Goal: Information Seeking & Learning: Compare options

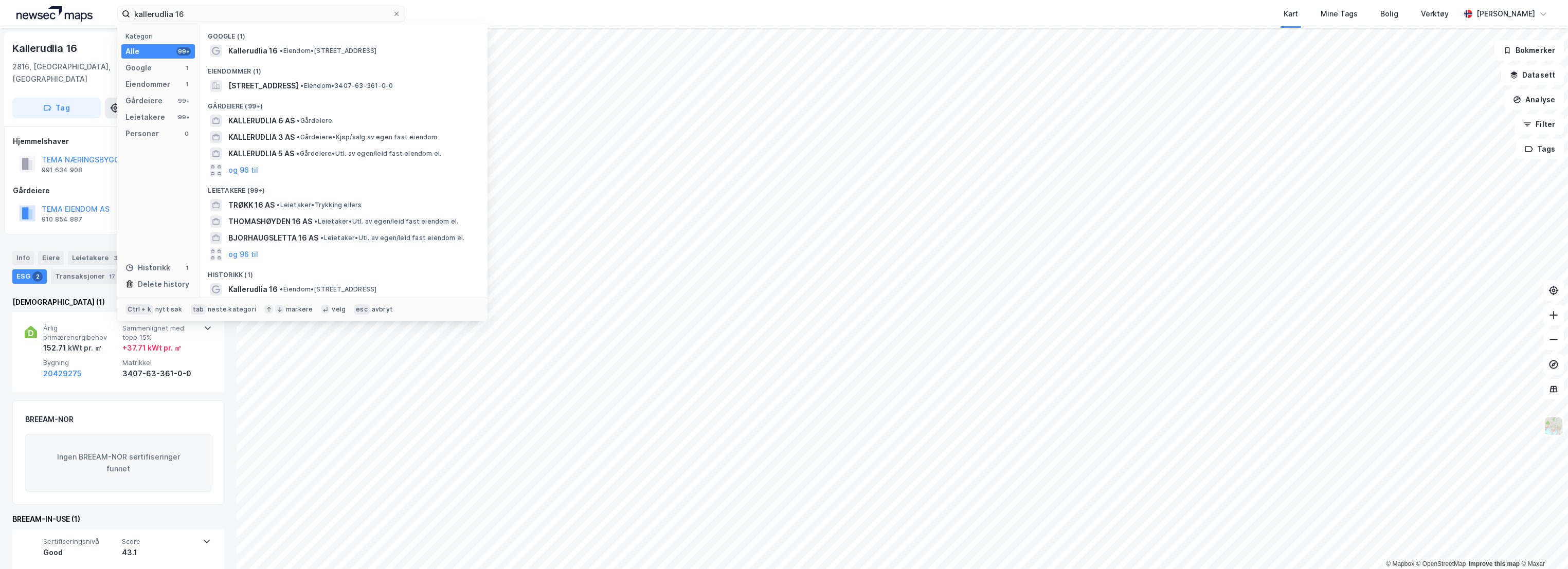
click at [97, 11] on div "kallerudlia 16 Kategori Alle 99+ Google 1 Eiendommer 1 Gårdeiere 99+ Leietakere…" at bounding box center [784, 14] width 1568 height 28
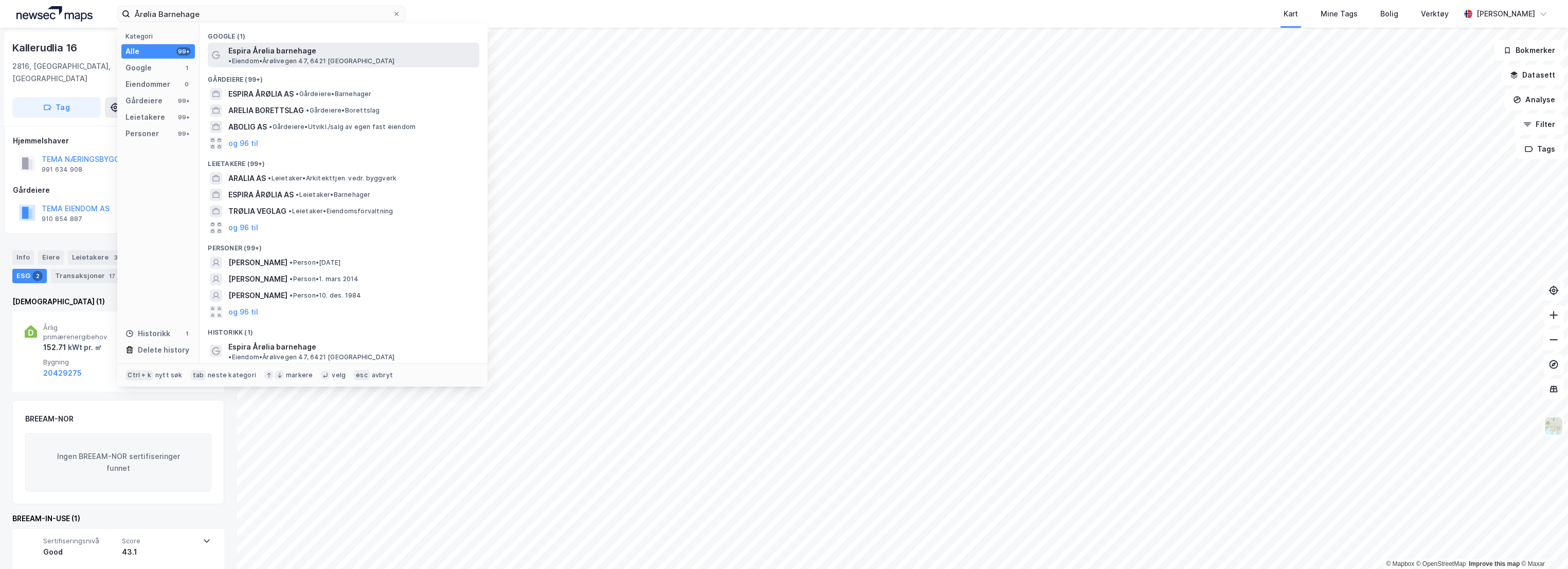
type input "Årølia Barnehage"
click at [337, 57] on span "• Eiendom • [STREET_ADDRESS]" at bounding box center [311, 61] width 166 height 8
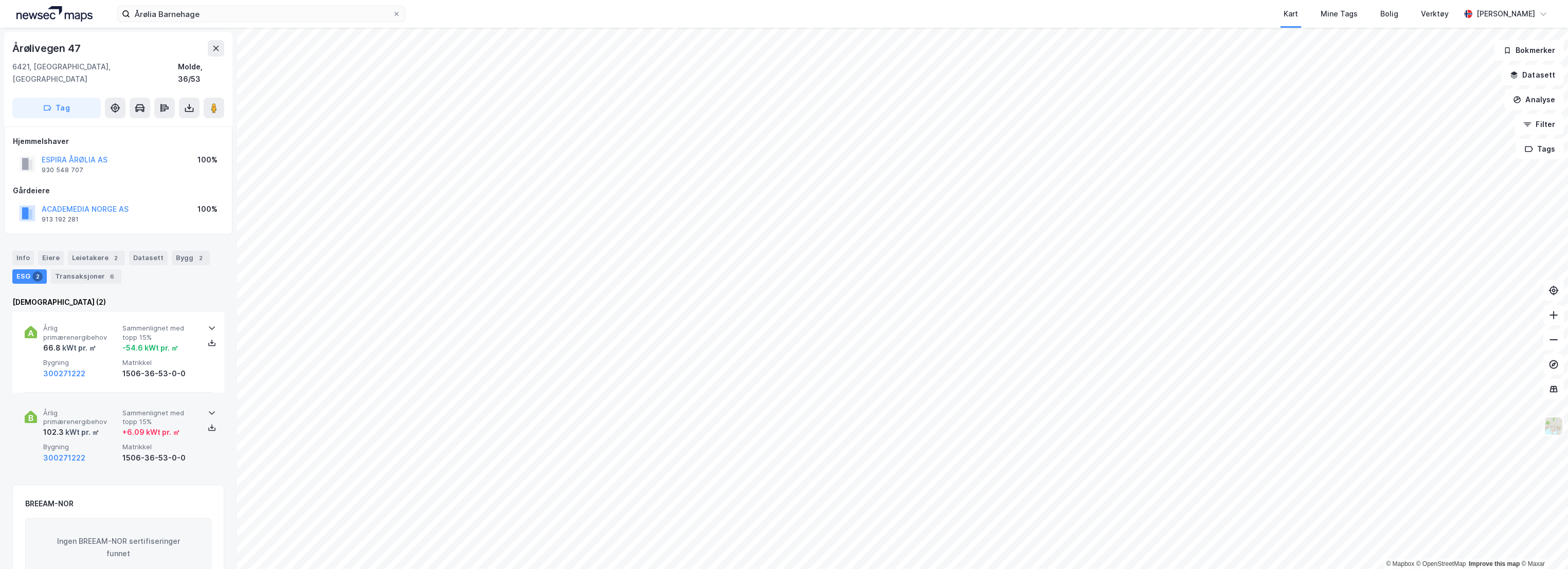
click at [103, 409] on span "Årlig primærenergibehov" at bounding box center [81, 418] width 75 height 18
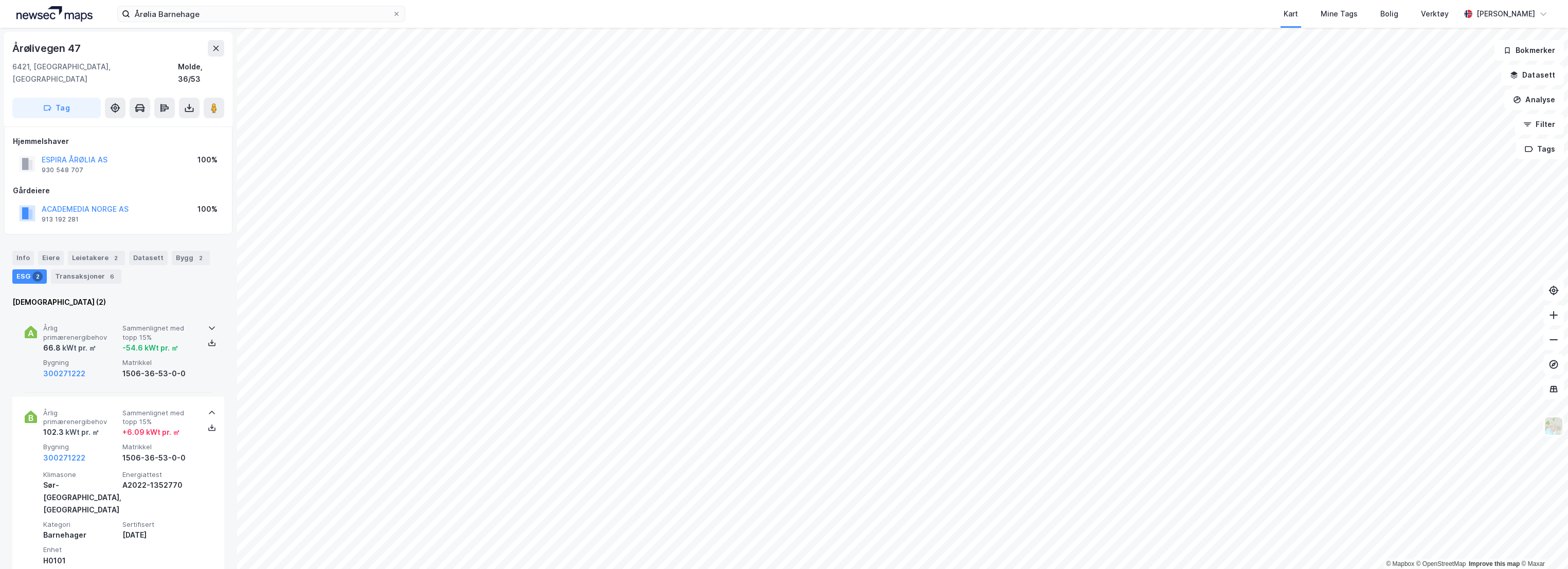
click at [111, 342] on div "66.8 kWt pr. ㎡" at bounding box center [81, 348] width 75 height 12
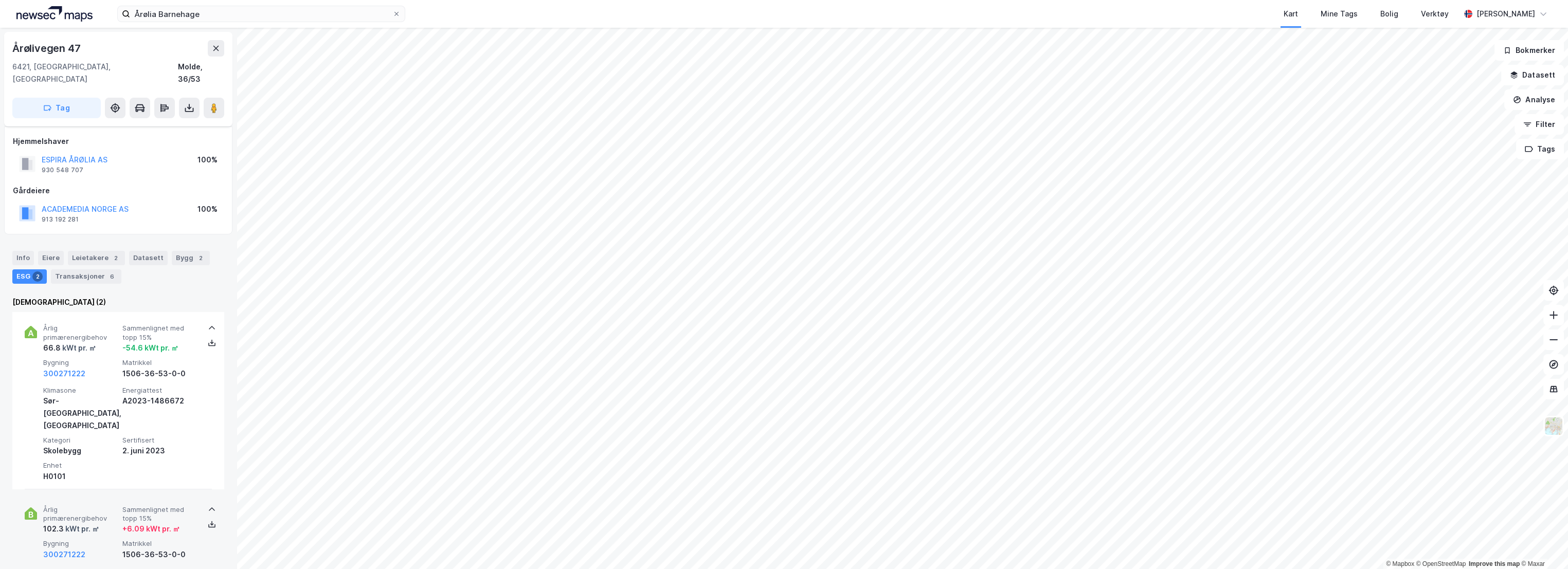
scroll to position [57, 0]
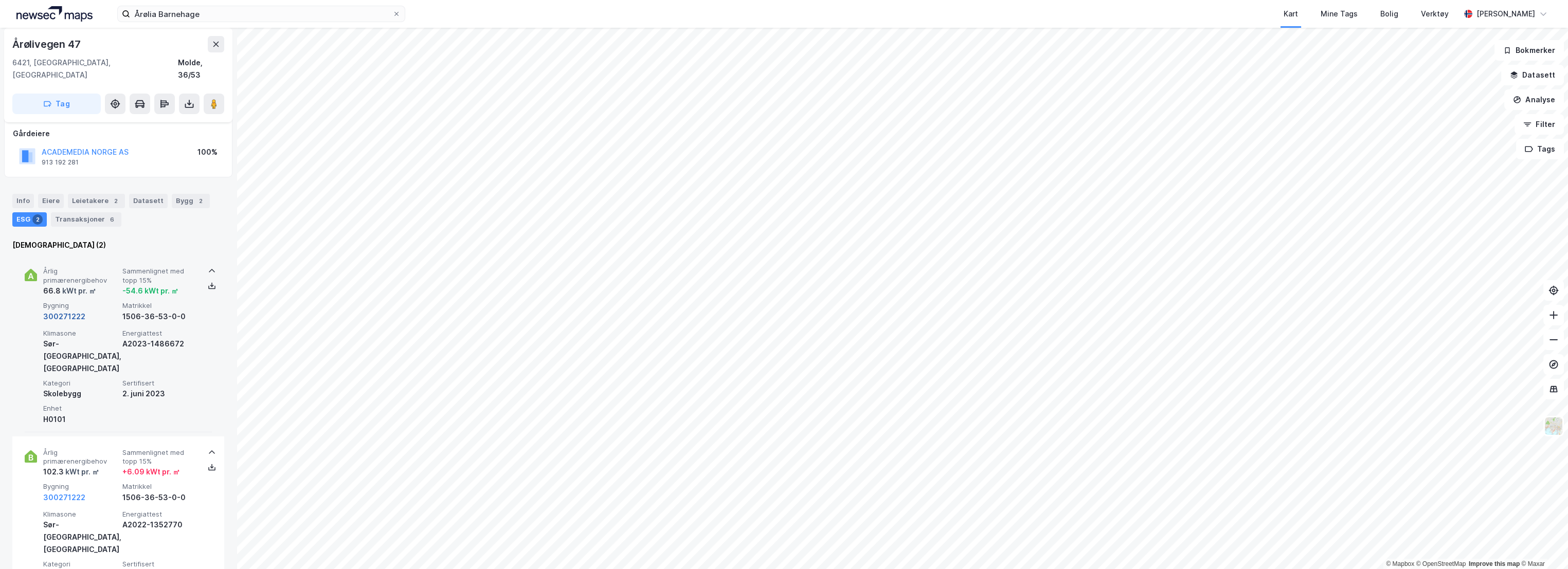
click at [73, 310] on button "300271222" at bounding box center [64, 316] width 42 height 12
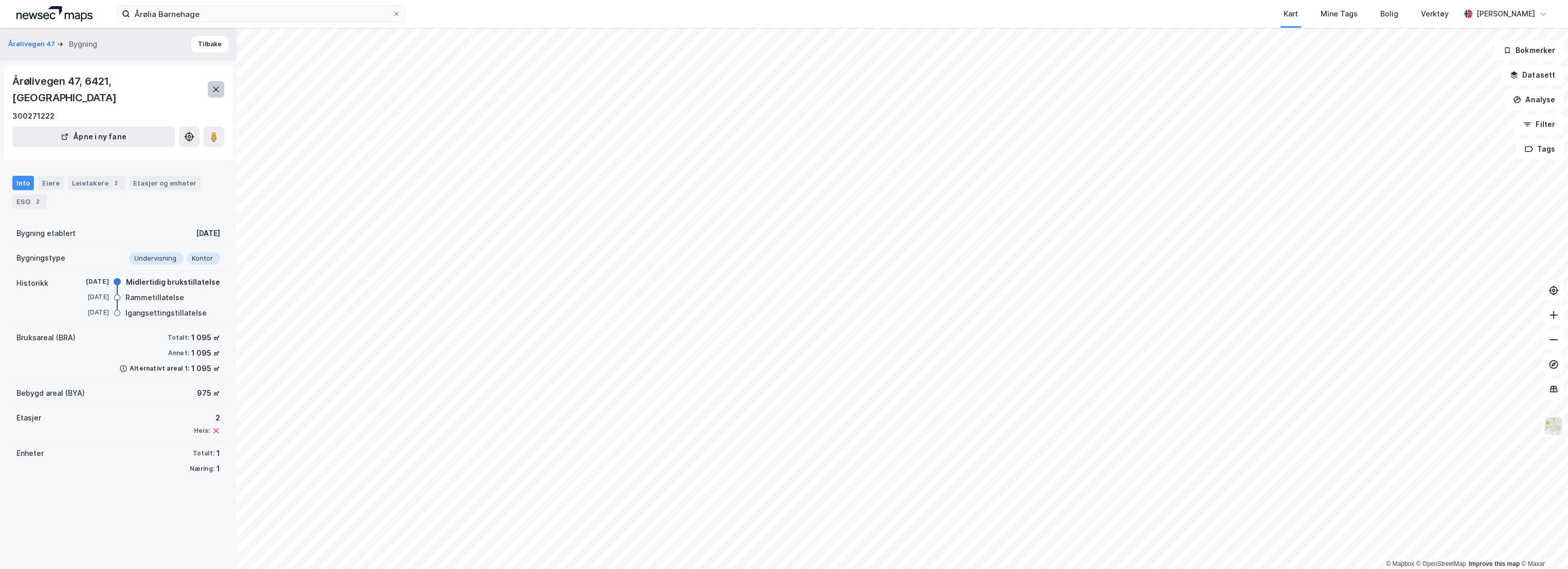
click at [210, 88] on button at bounding box center [216, 90] width 16 height 16
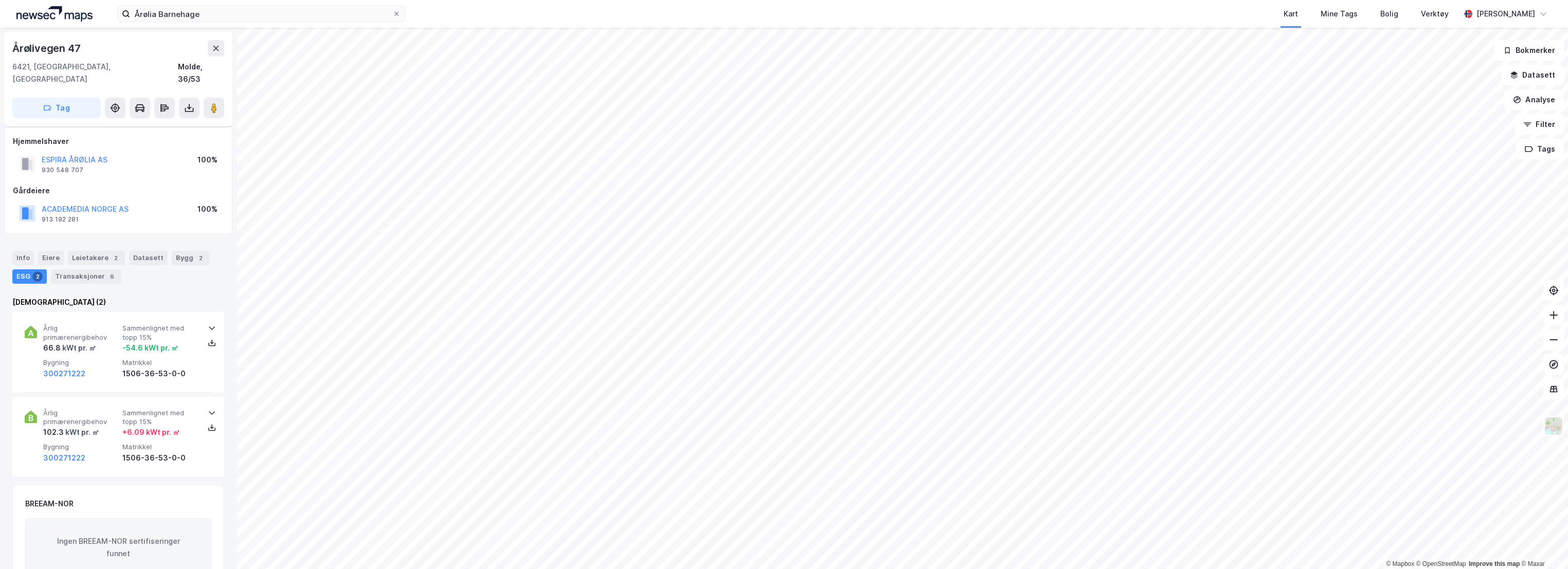
scroll to position [57, 0]
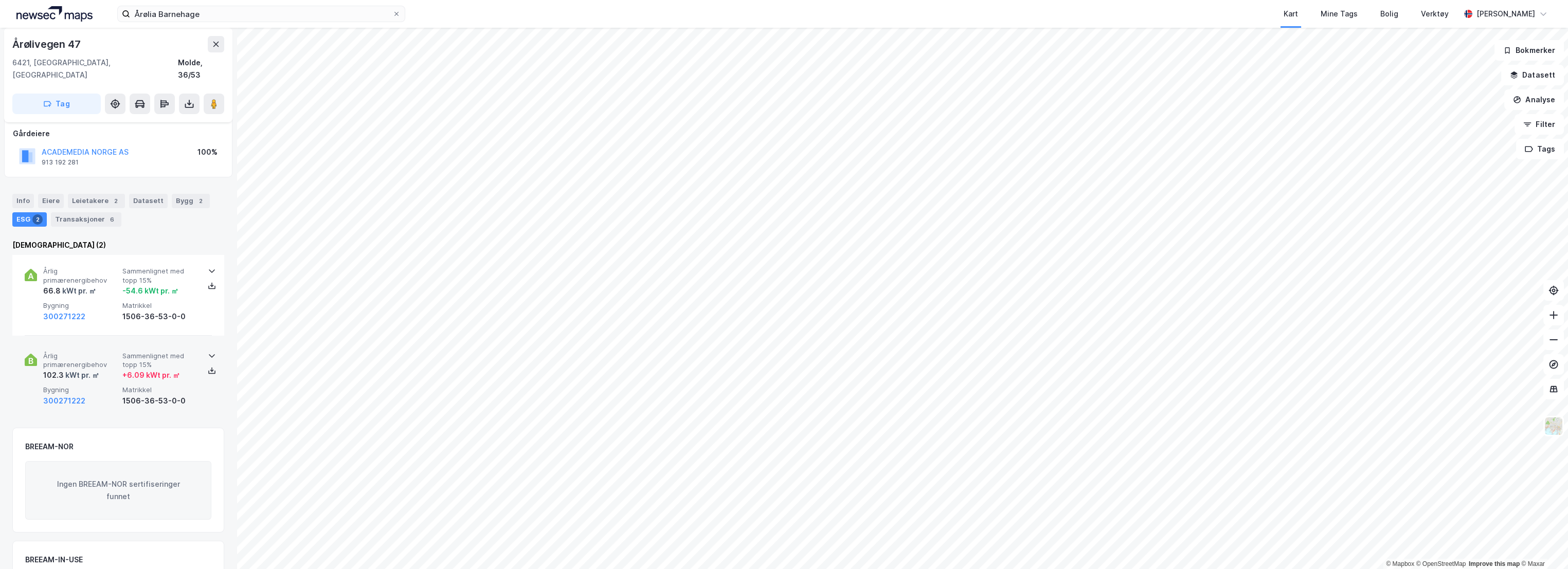
click at [150, 352] on span "Sammenlignet med topp 15%" at bounding box center [160, 361] width 75 height 18
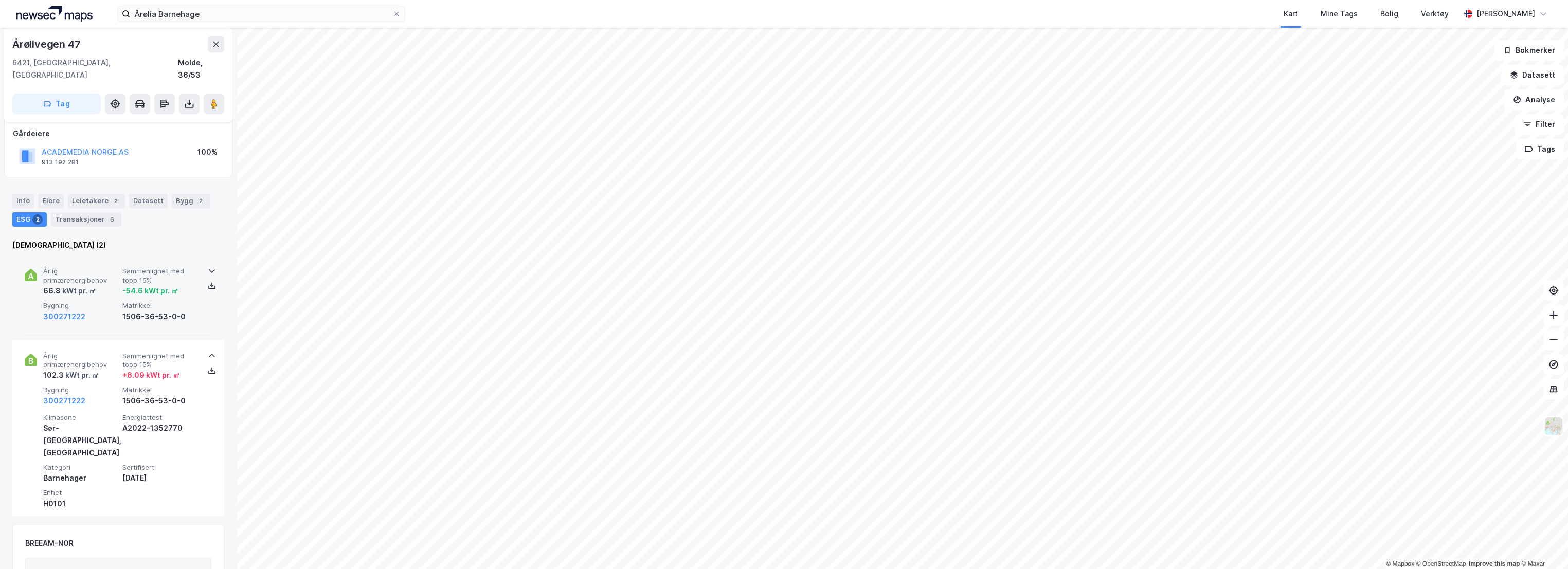
click at [116, 271] on span "Årlig primærenergibehov" at bounding box center [81, 276] width 75 height 18
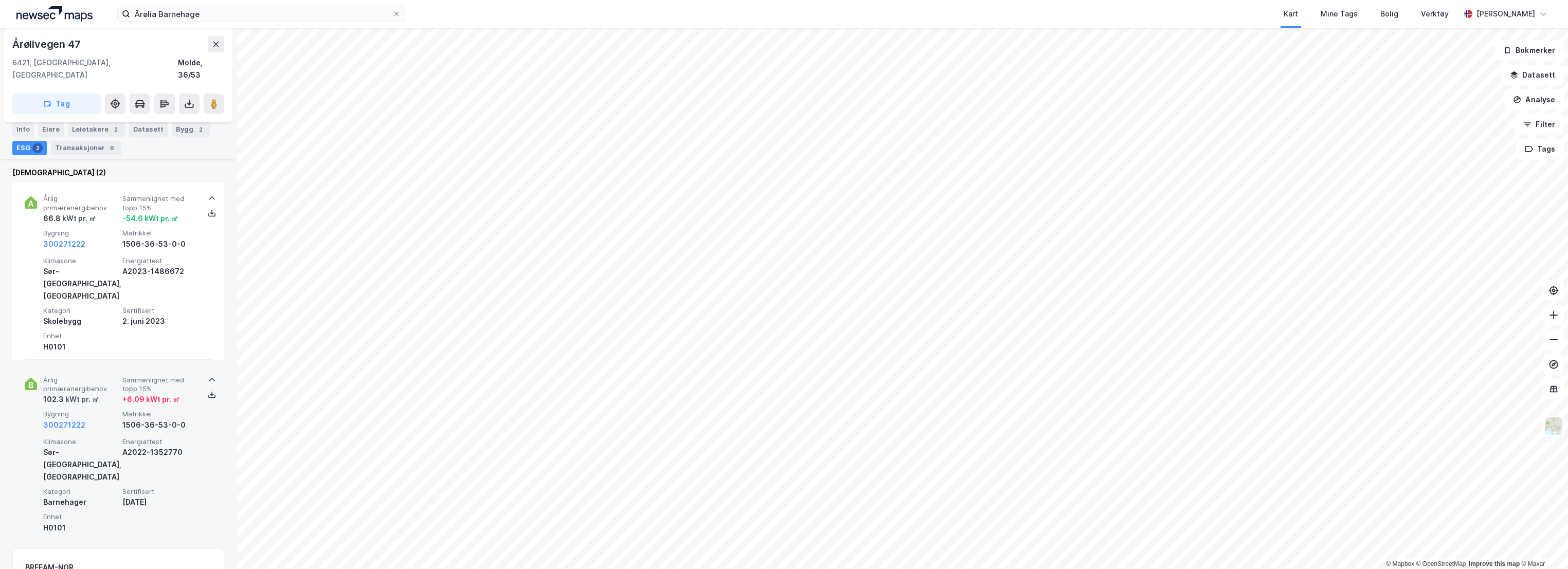
scroll to position [114, 0]
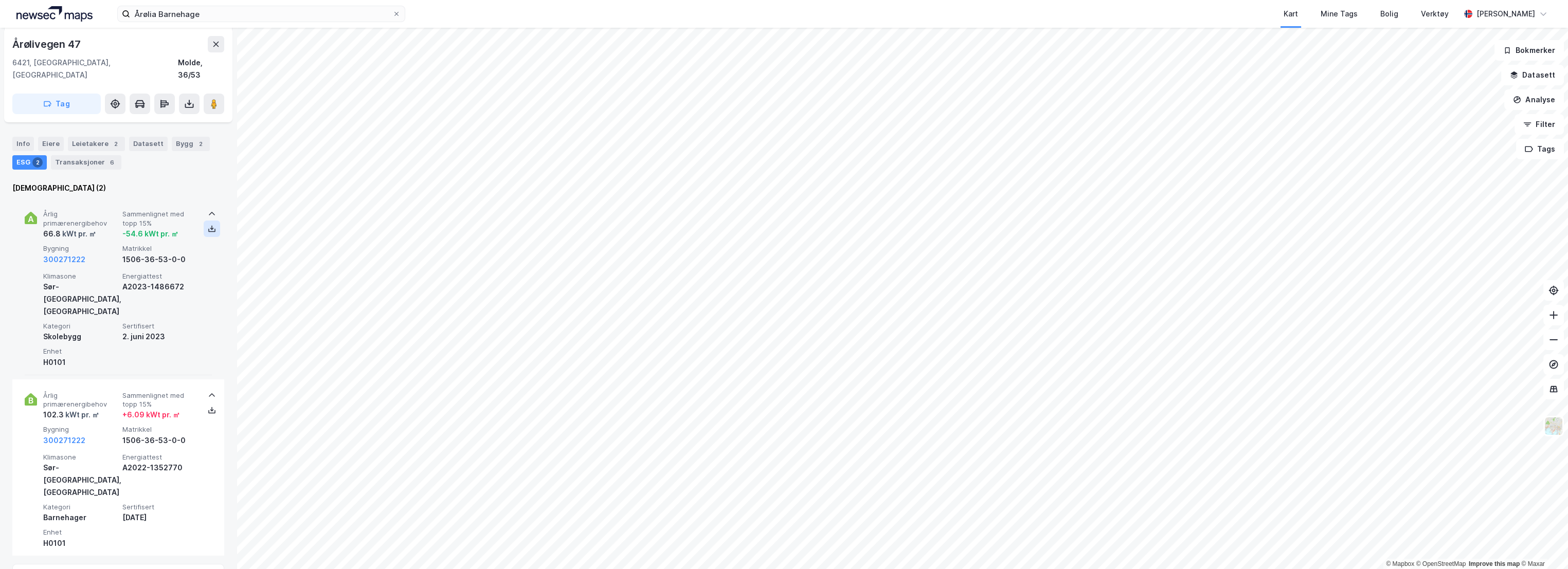
click at [209, 225] on icon at bounding box center [212, 229] width 8 height 8
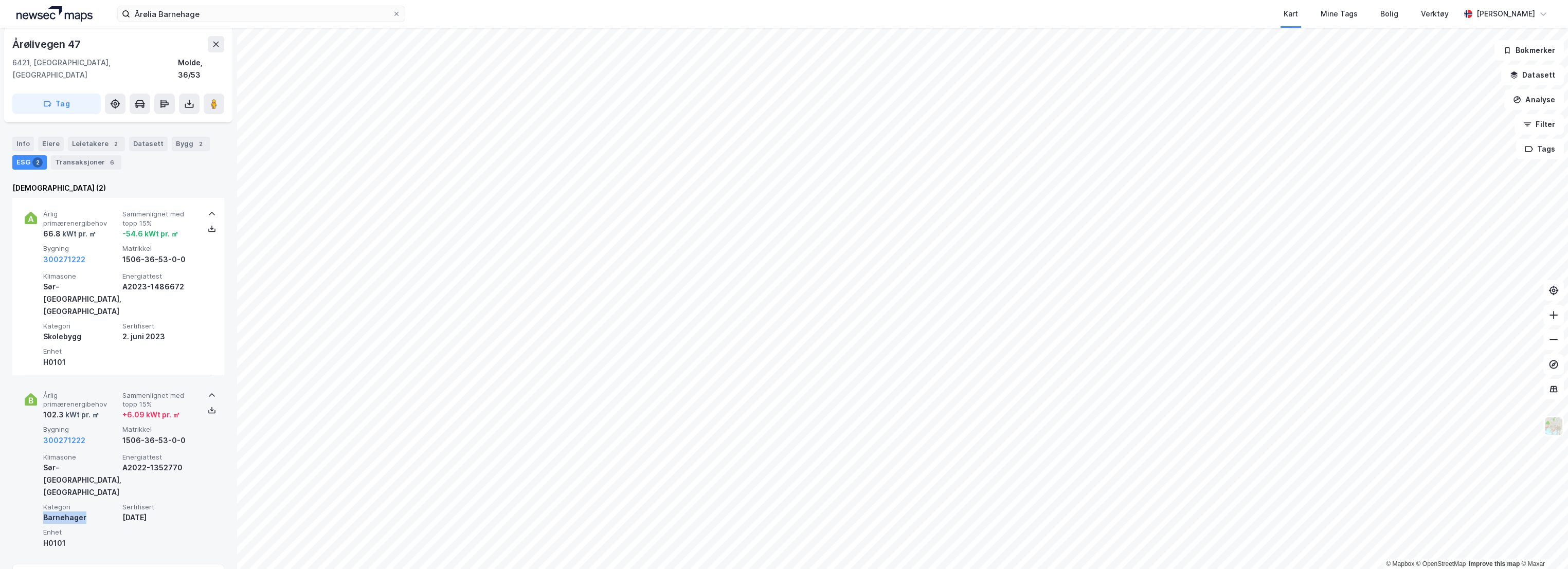
drag, startPoint x: 88, startPoint y: 458, endPoint x: 42, endPoint y: 456, distance: 46.0
click at [42, 456] on div "Årlig primærenergibehov 102.3 kWt pr. ㎡ Sammenlignet med topp 15% + 6.09 kWt pr…" at bounding box center [118, 467] width 187 height 177
click at [101, 392] on div "Årlig primærenergibehov 102.3 kWt pr. ㎡ Sammenlignet med topp 15% + 6.09 kWt pr…" at bounding box center [120, 419] width 154 height 55
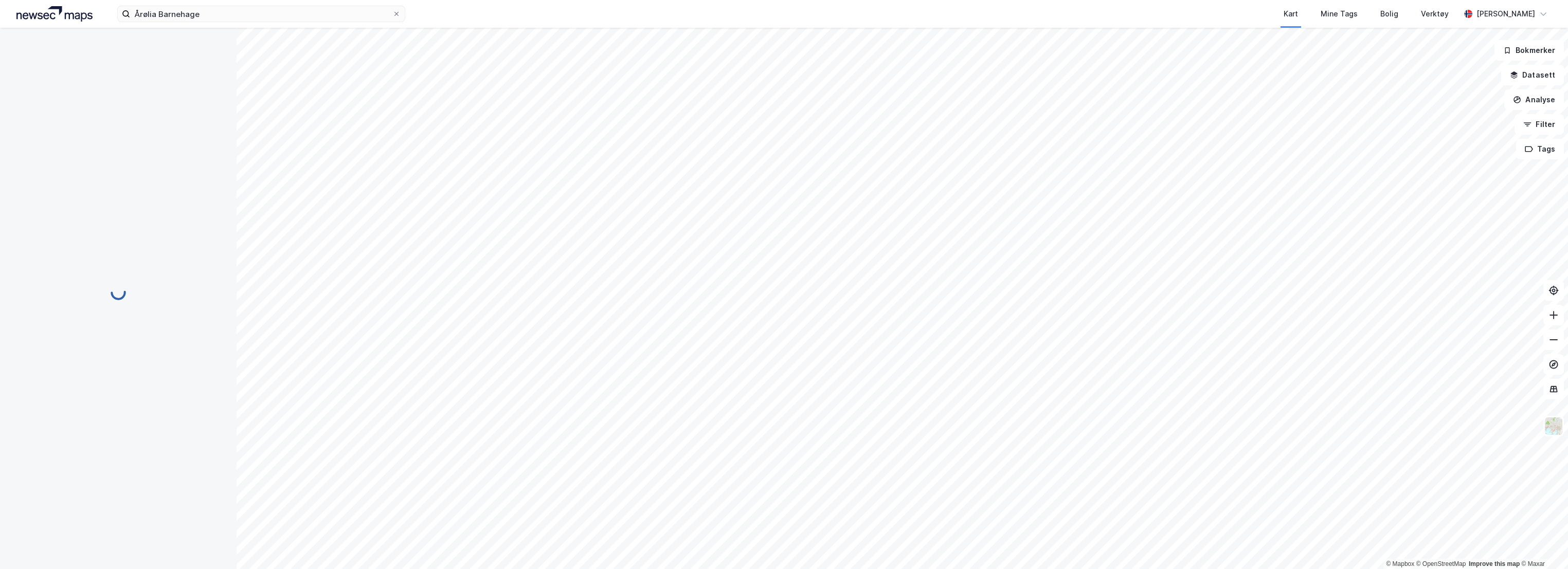
scroll to position [49, 0]
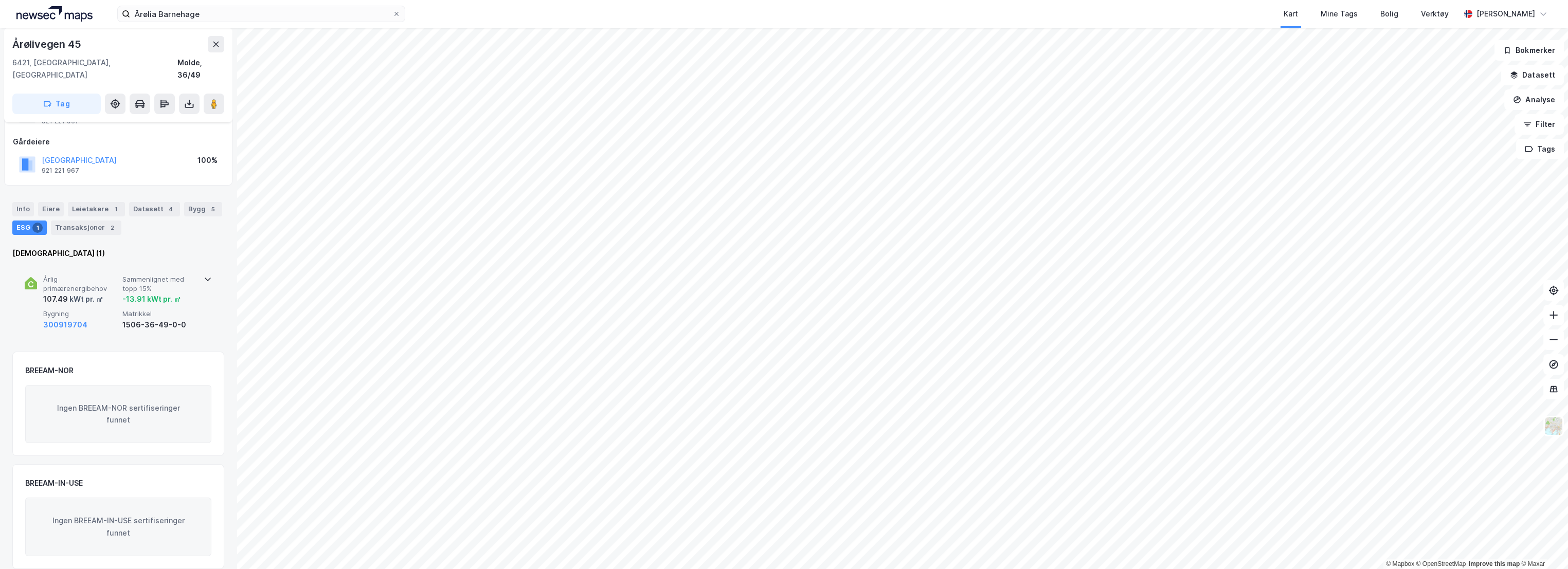
click at [127, 275] on span "Sammenlignet med topp 15%" at bounding box center [160, 284] width 75 height 18
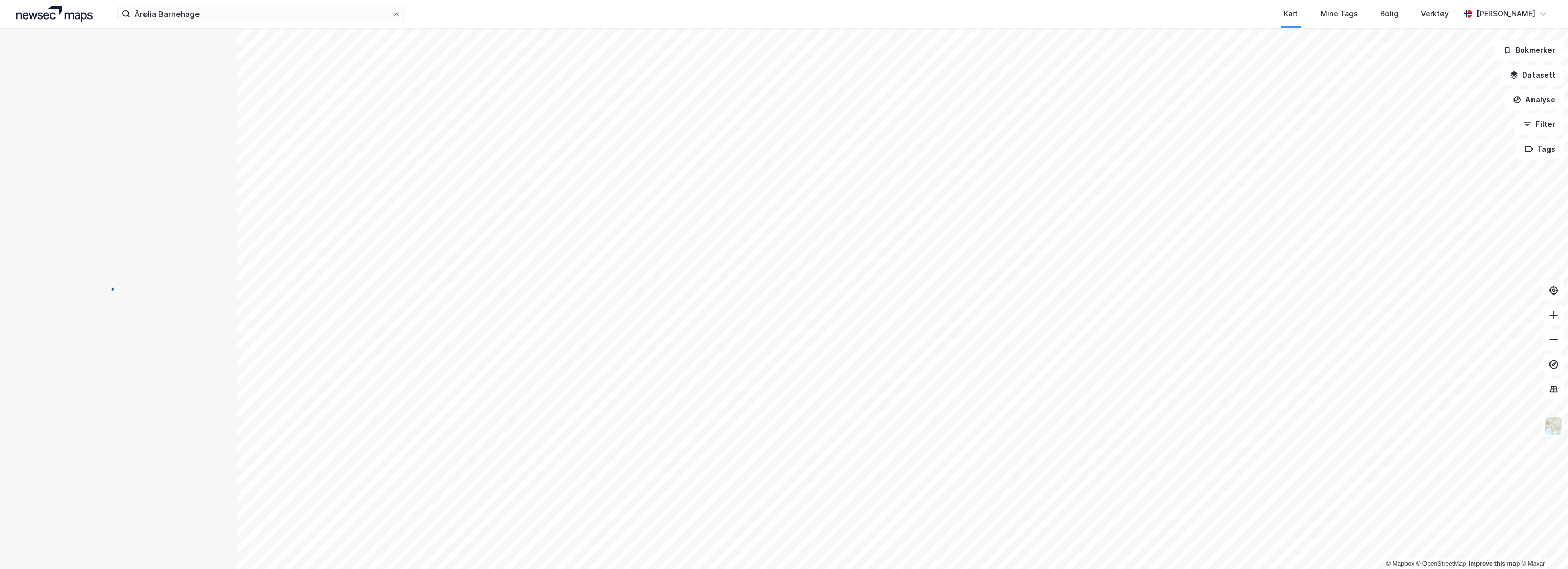
scroll to position [49, 0]
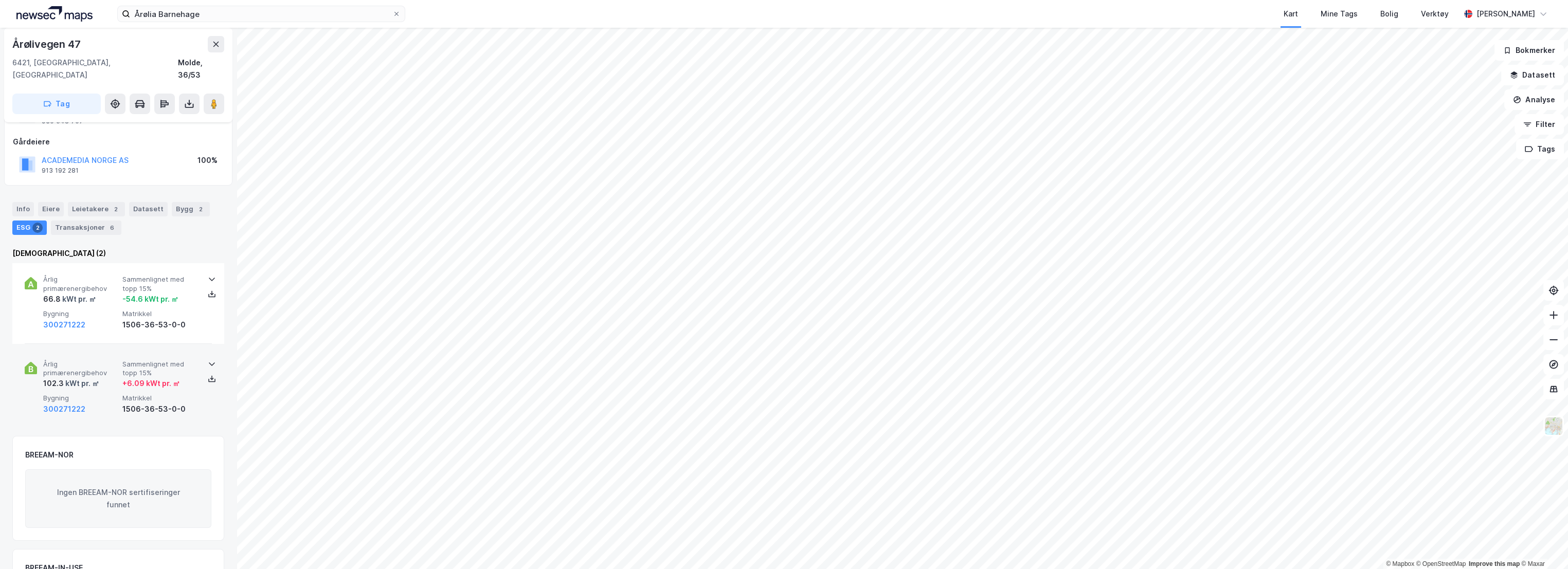
click at [134, 348] on div "Årlig primærenergibehov 102.3 kWt pr. ㎡ Sammenlignet med topp 15% + 6.09 kWt pr…" at bounding box center [118, 388] width 187 height 80
click at [209, 374] on icon at bounding box center [212, 379] width 8 height 8
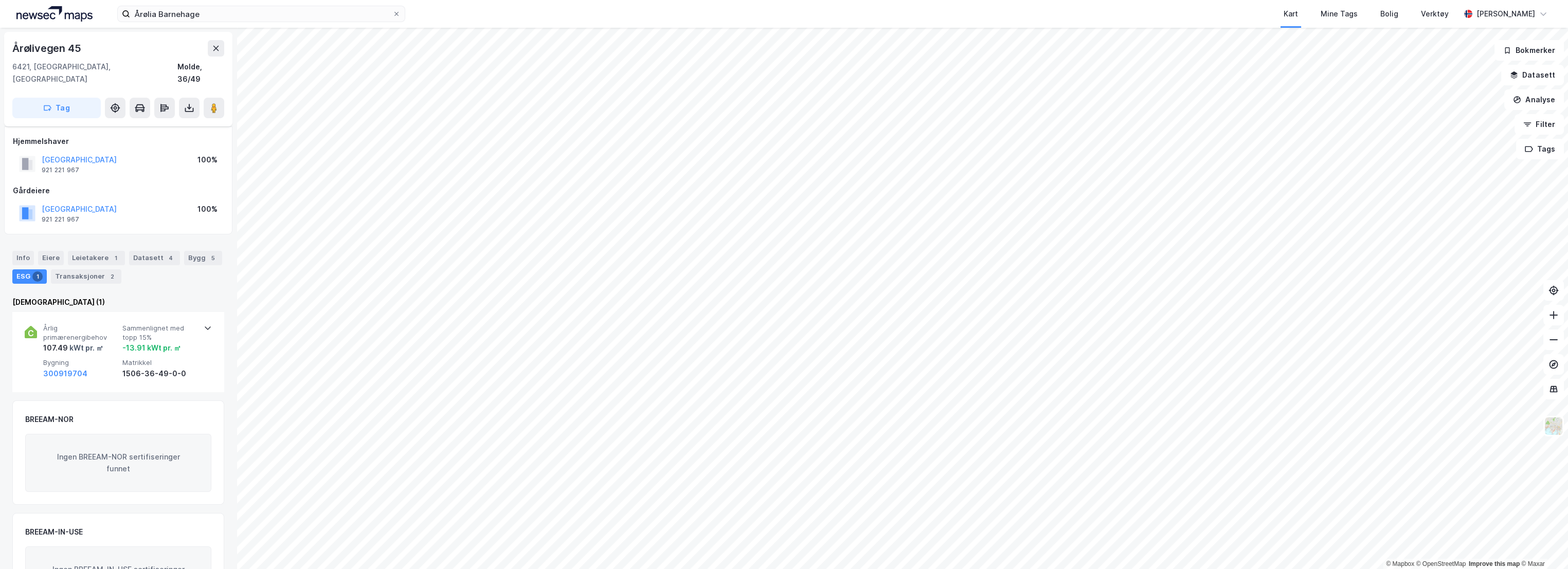
scroll to position [49, 0]
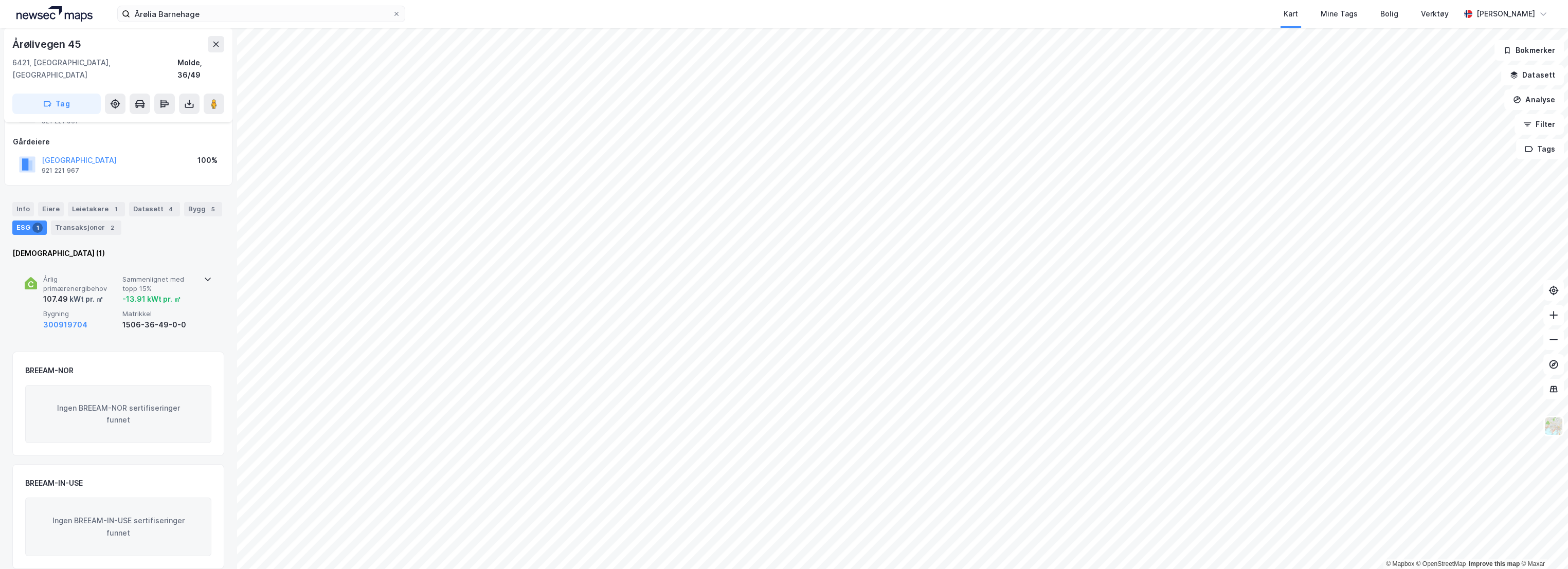
click at [114, 293] on div "107.49 kWt pr. ㎡" at bounding box center [81, 299] width 75 height 12
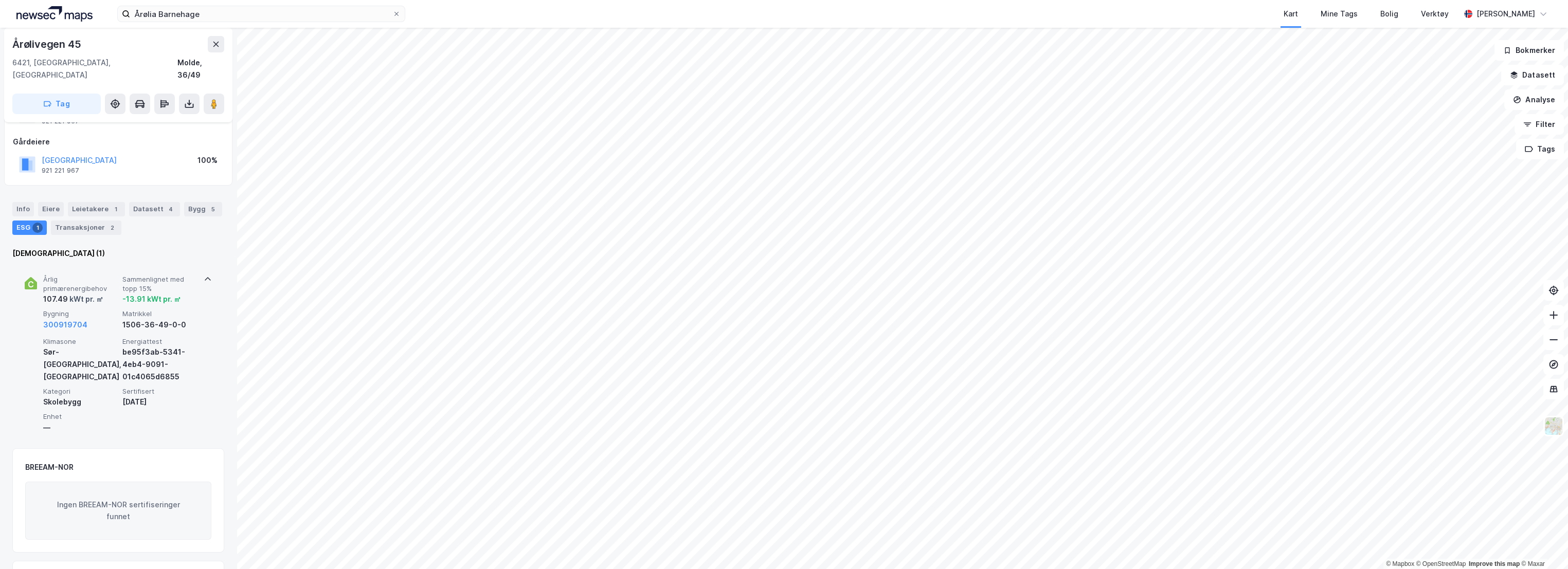
click at [150, 275] on span "Sammenlignet med topp 15%" at bounding box center [160, 284] width 75 height 18
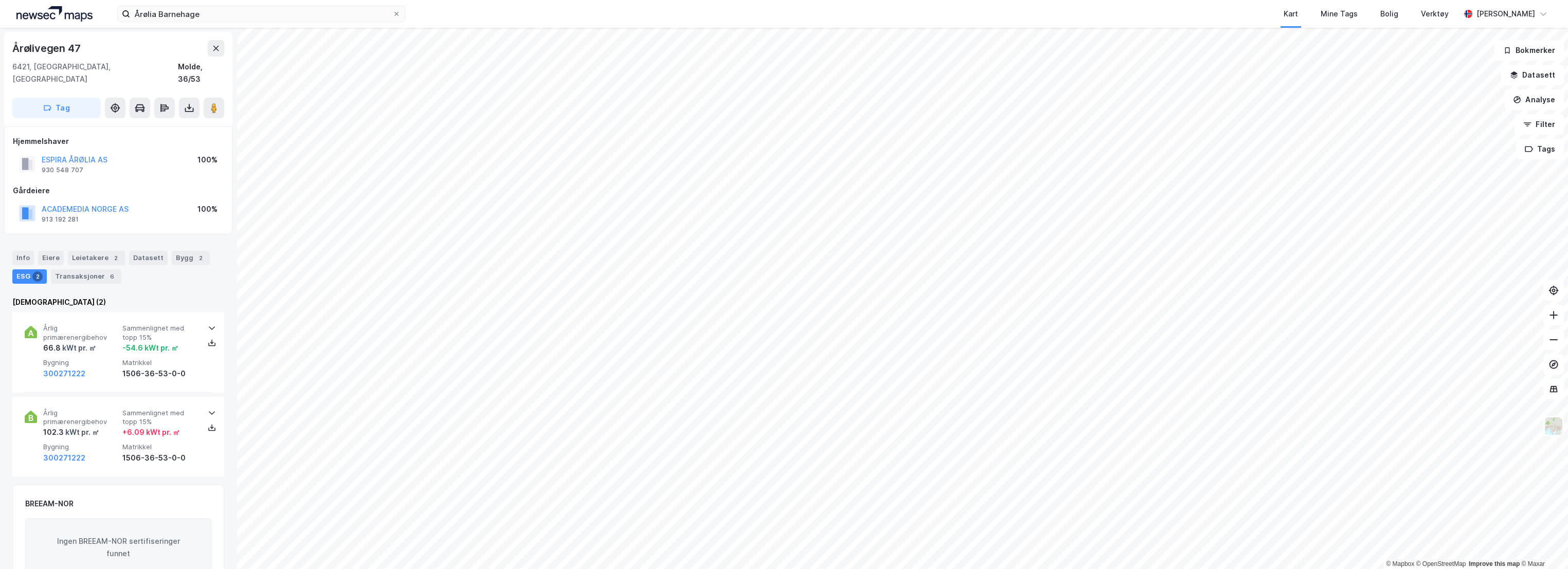
scroll to position [49, 0]
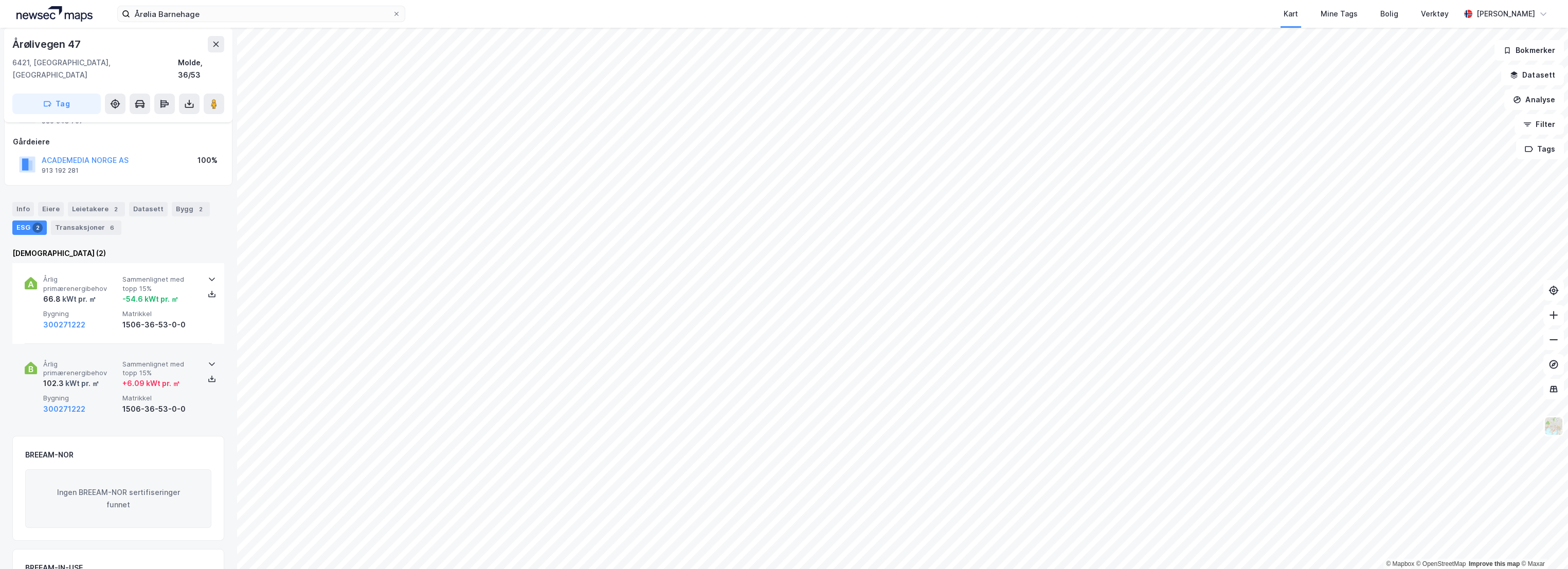
click at [138, 348] on div "Årlig primærenergibehov 102.3 kWt pr. ㎡ Sammenlignet med topp 15% + 6.09 kWt pr…" at bounding box center [118, 388] width 187 height 80
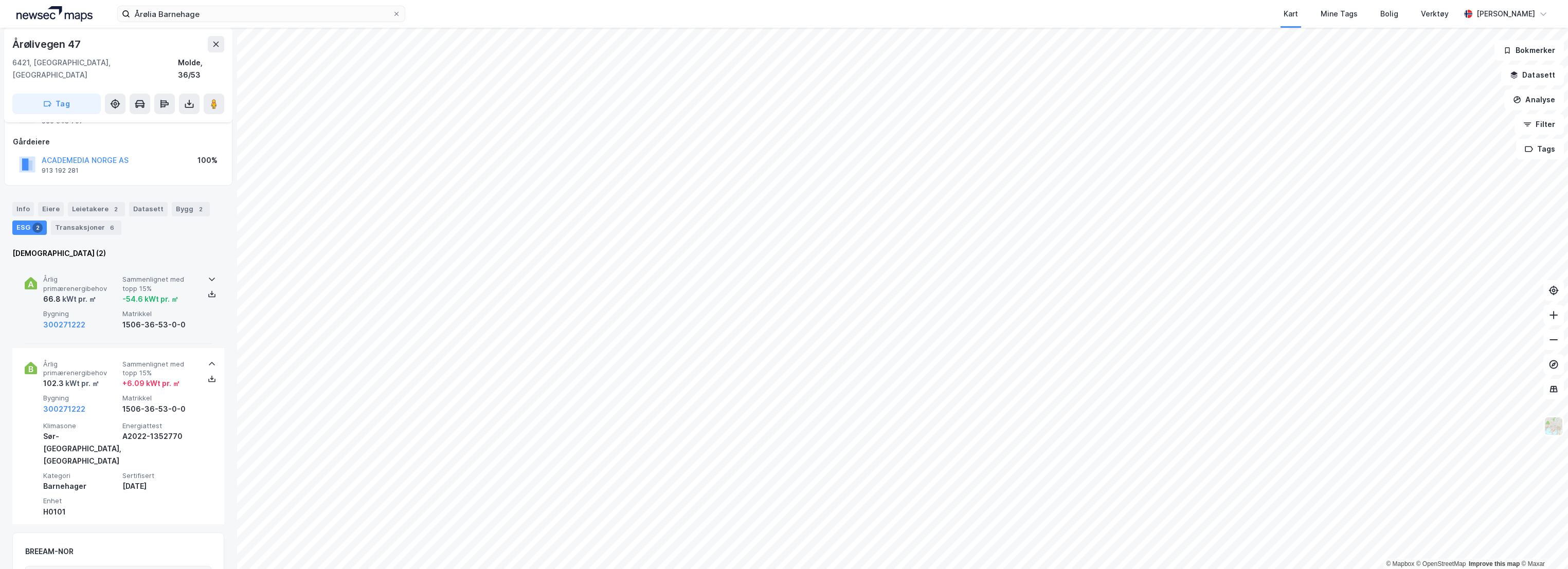
click at [153, 275] on span "Sammenlignet med topp 15%" at bounding box center [160, 284] width 75 height 18
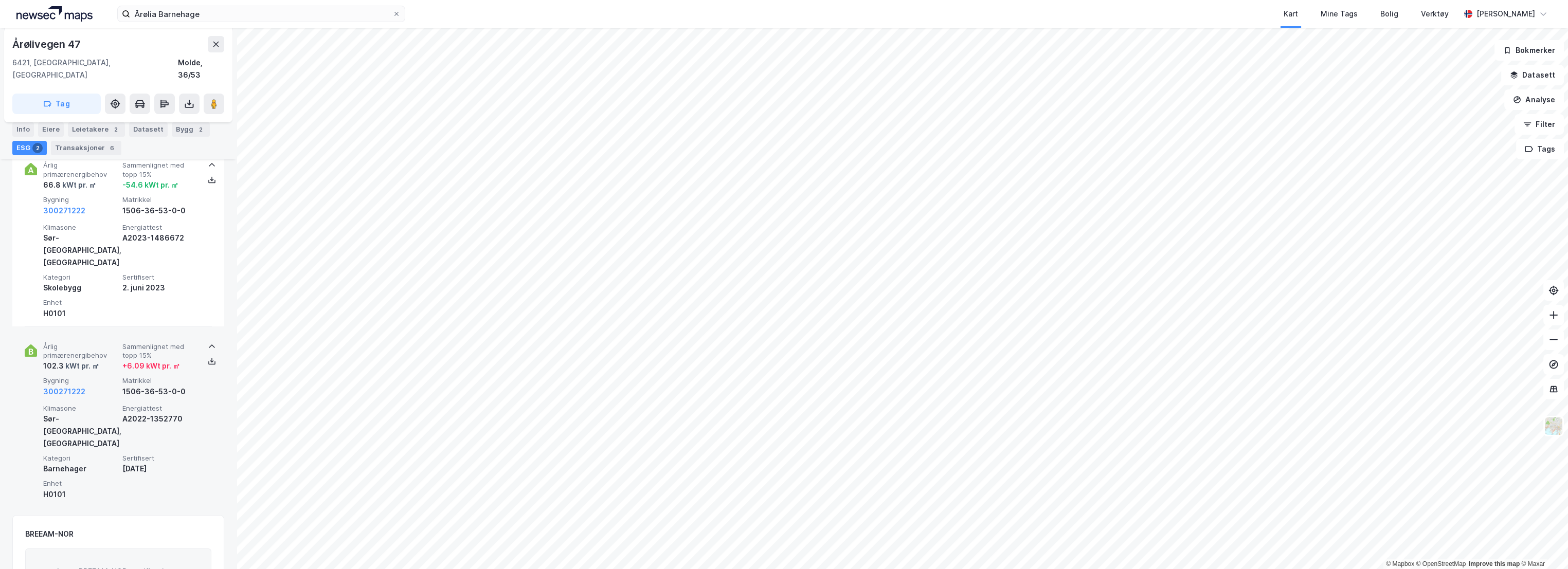
scroll to position [106, 0]
